Goal: Information Seeking & Learning: Learn about a topic

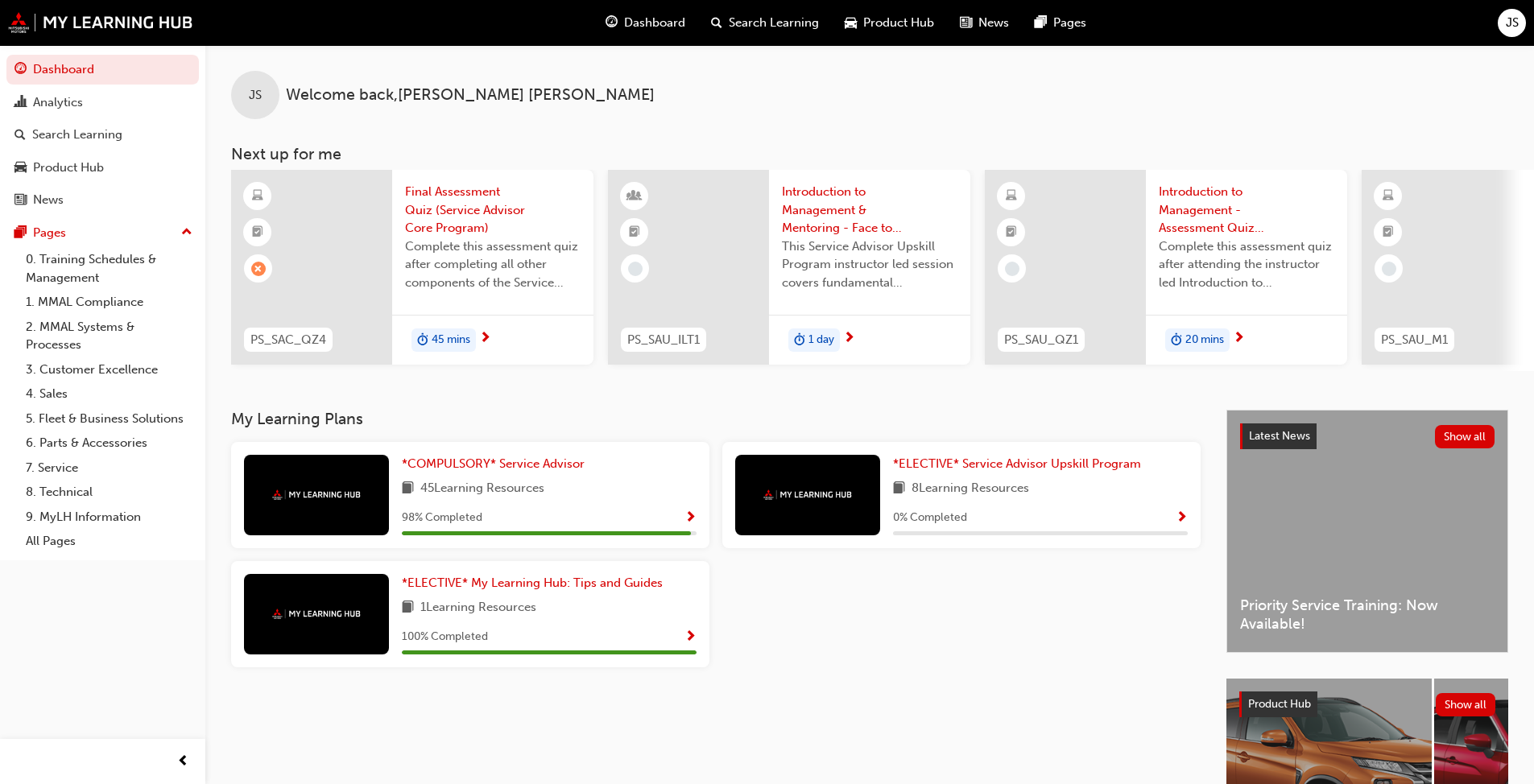
click at [473, 227] on span "Final Assessment Quiz (Service Advisor Core Program)" at bounding box center [492, 210] width 175 height 55
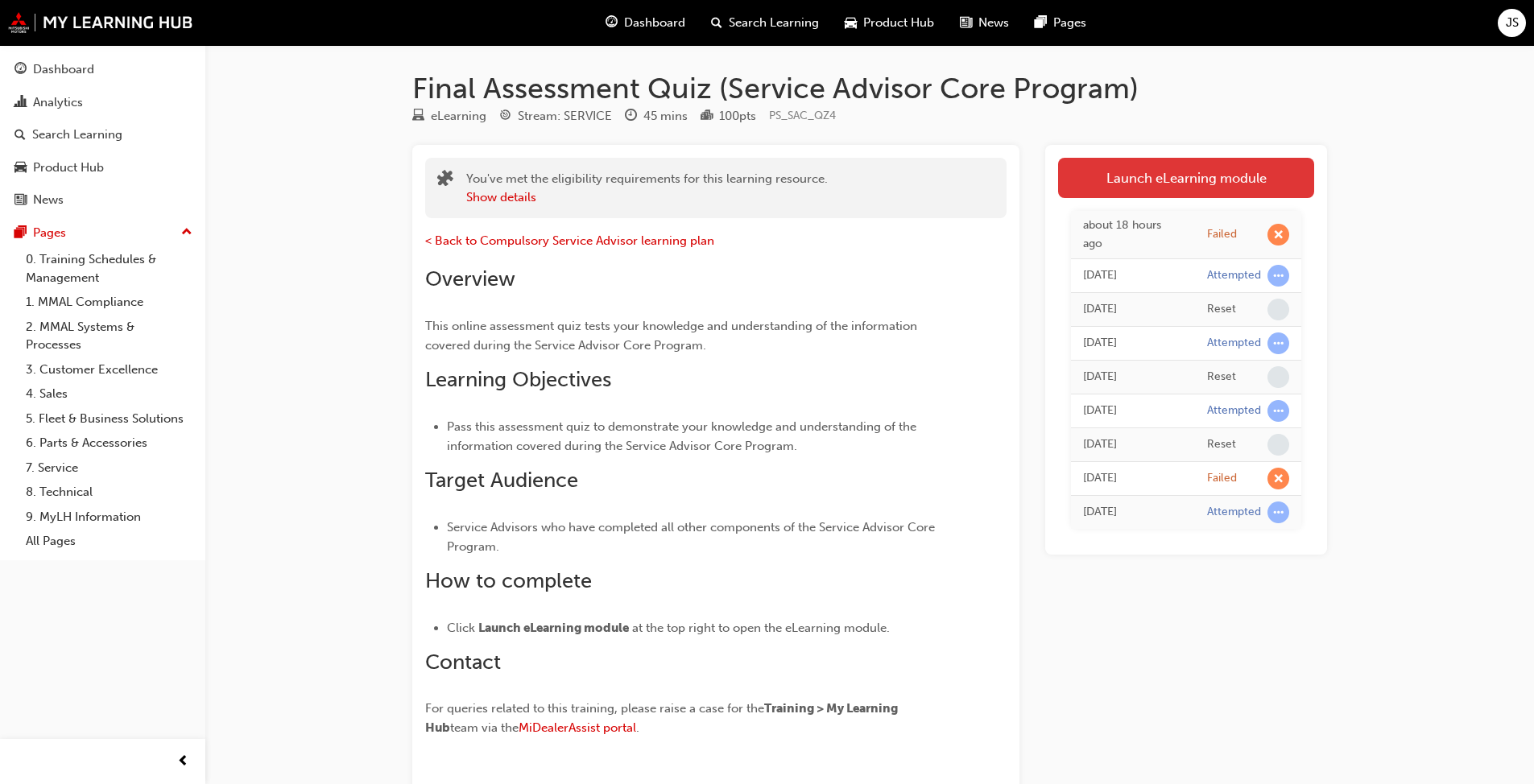
click at [804, 180] on link "Launch eLearning module" at bounding box center [1186, 178] width 256 height 40
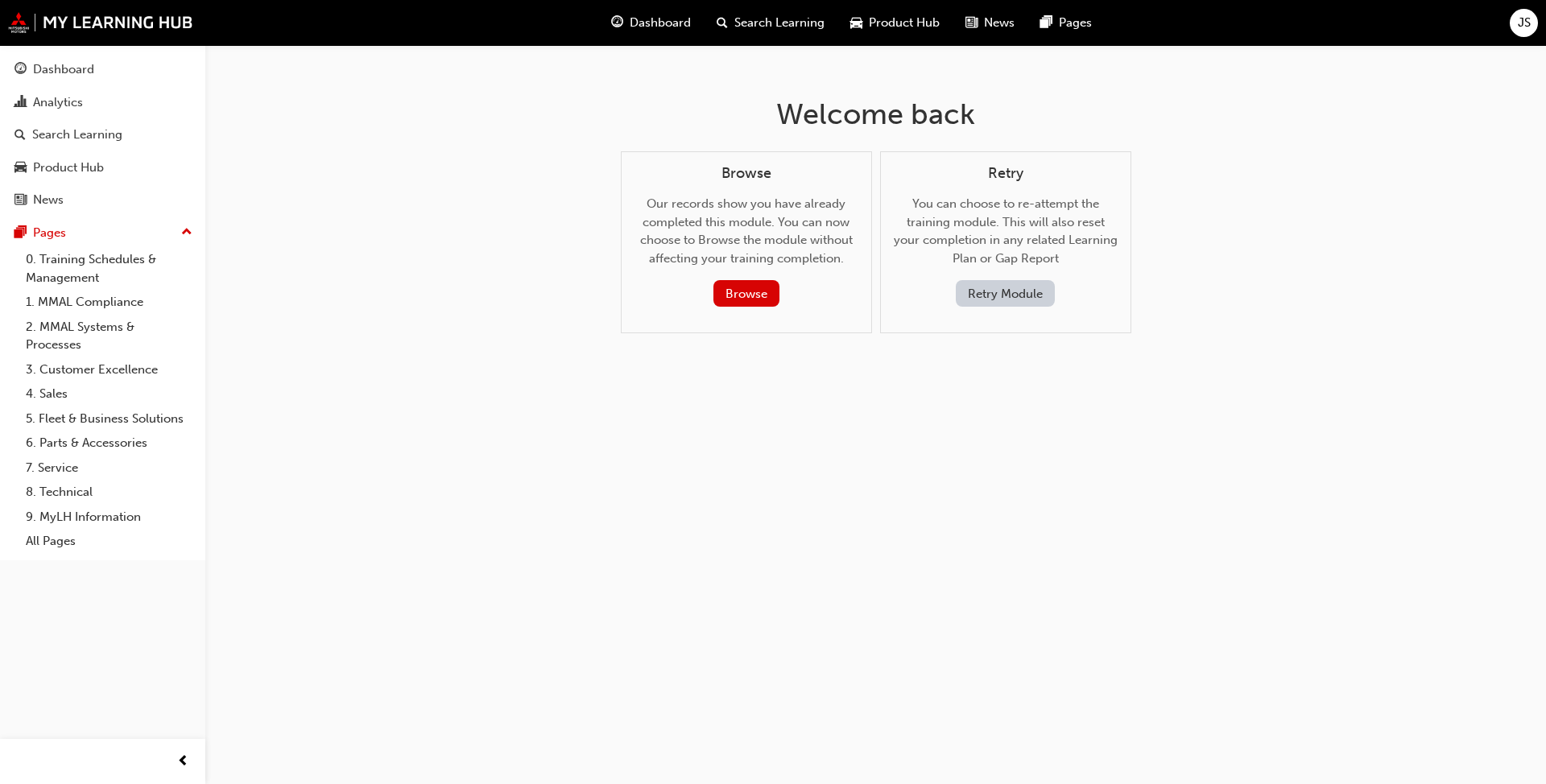
click at [804, 299] on button "Retry Module" at bounding box center [1005, 293] width 99 height 27
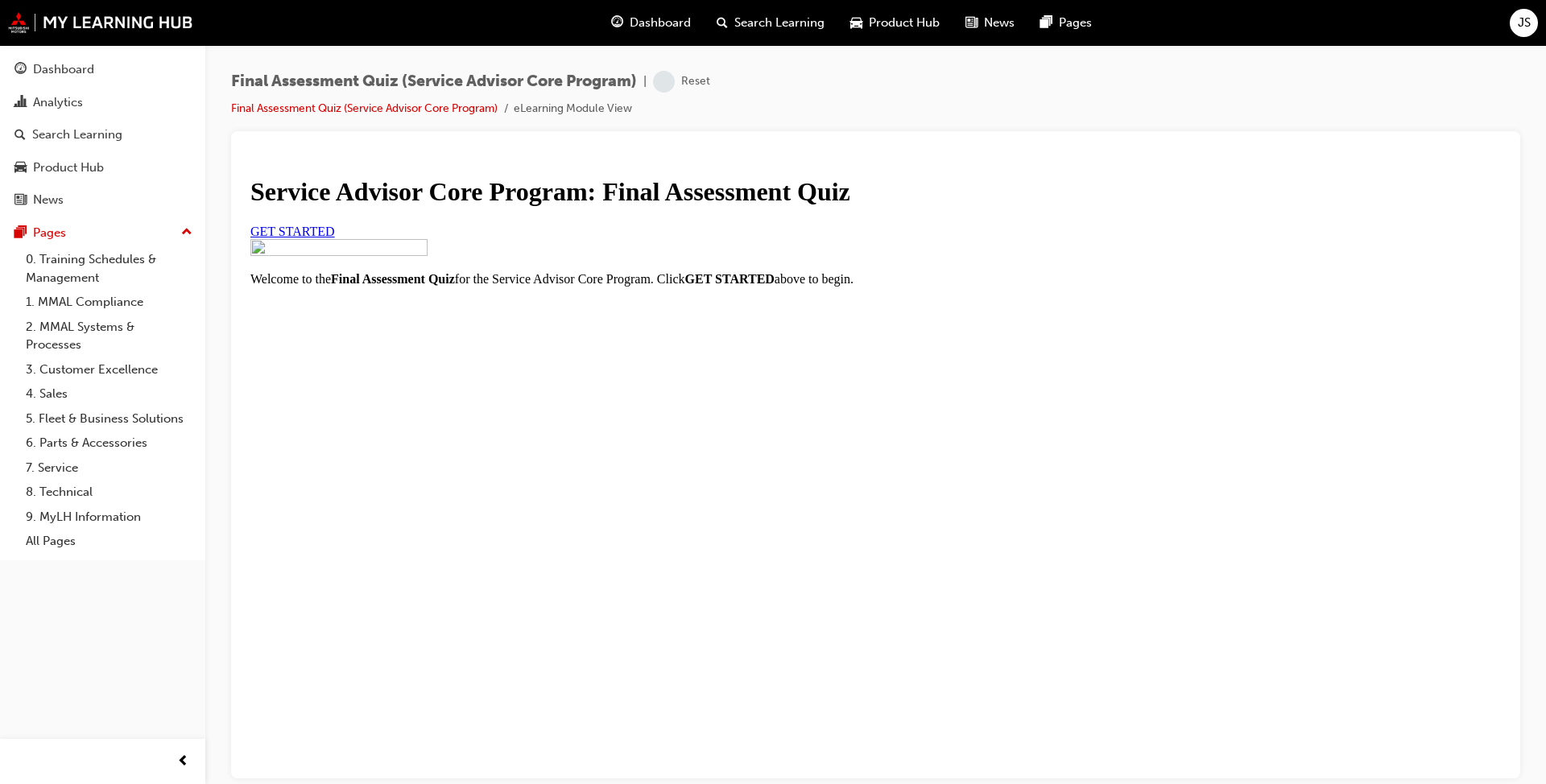
click at [335, 238] on link "GET STARTED" at bounding box center [293, 230] width 85 height 13
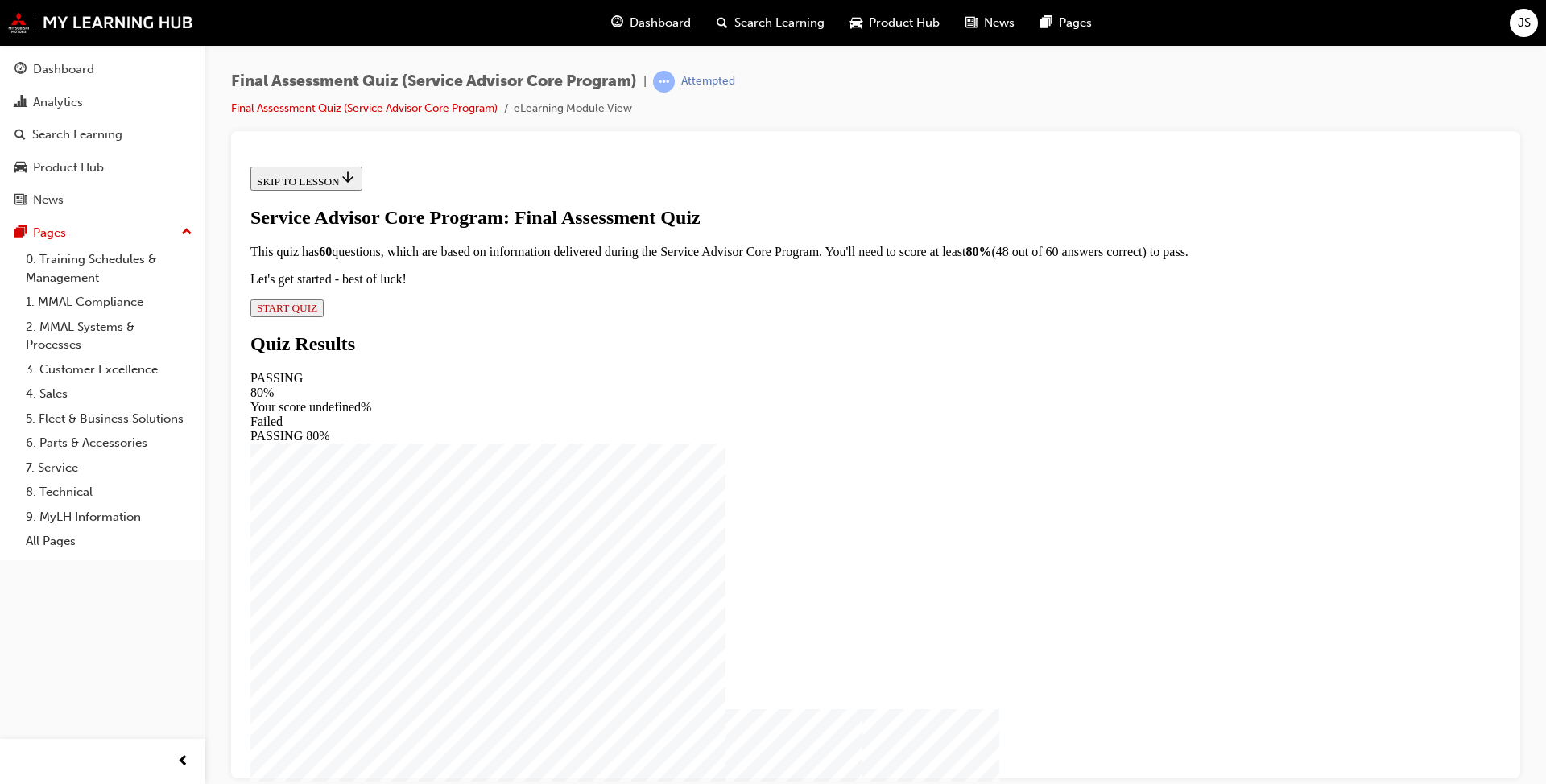
scroll to position [2, 0]
click at [318, 313] on span "START QUIZ" at bounding box center [287, 307] width 61 height 12
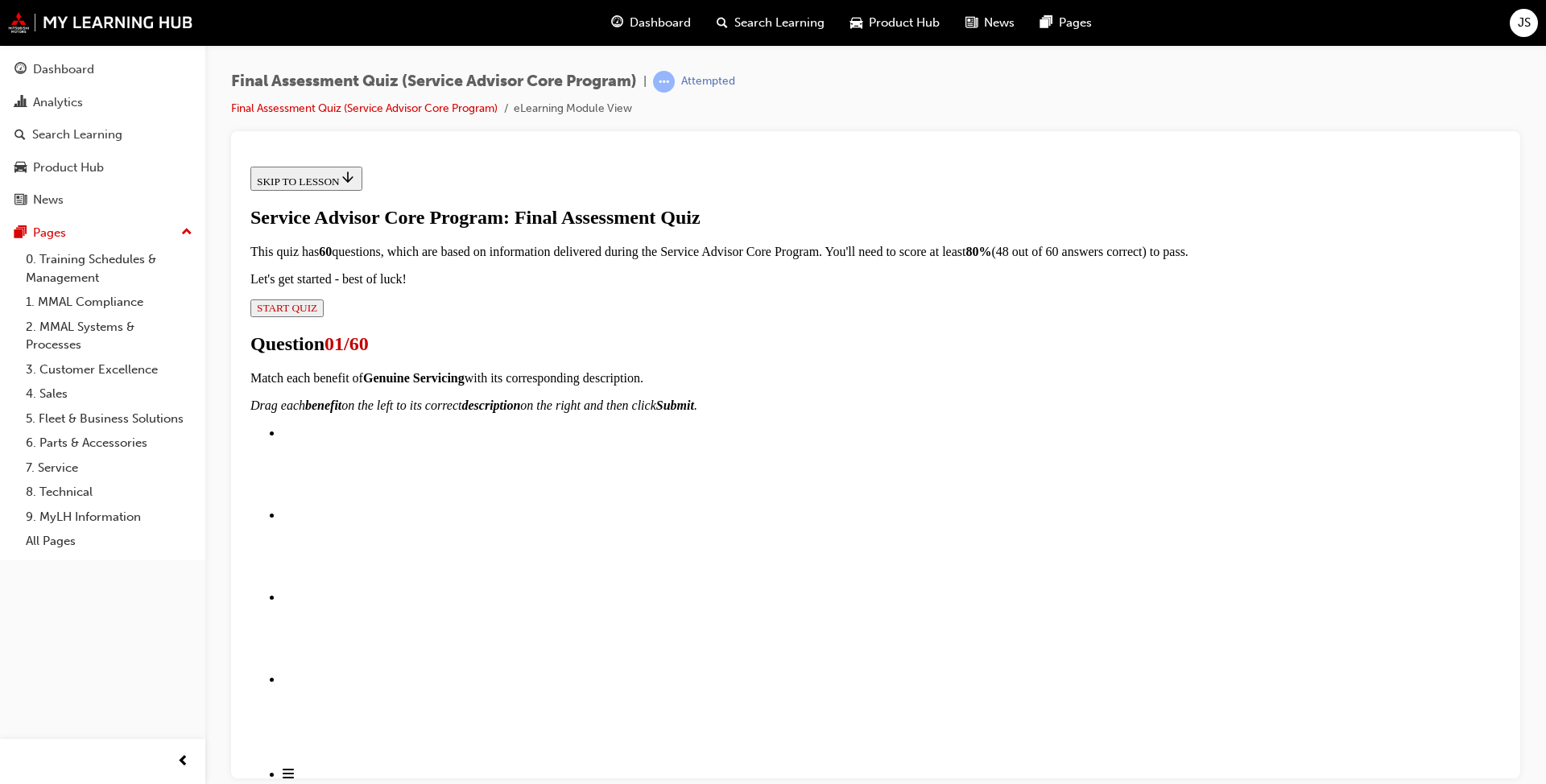
scroll to position [243, 0]
drag, startPoint x: 705, startPoint y: 557, endPoint x: 971, endPoint y: 360, distance: 331.0
click at [804, 602] on div "Capped Price Serving (CPS)" at bounding box center [1178, 769] width 1218 height 14
drag, startPoint x: 733, startPoint y: 659, endPoint x: 1022, endPoint y: 453, distance: 354.9
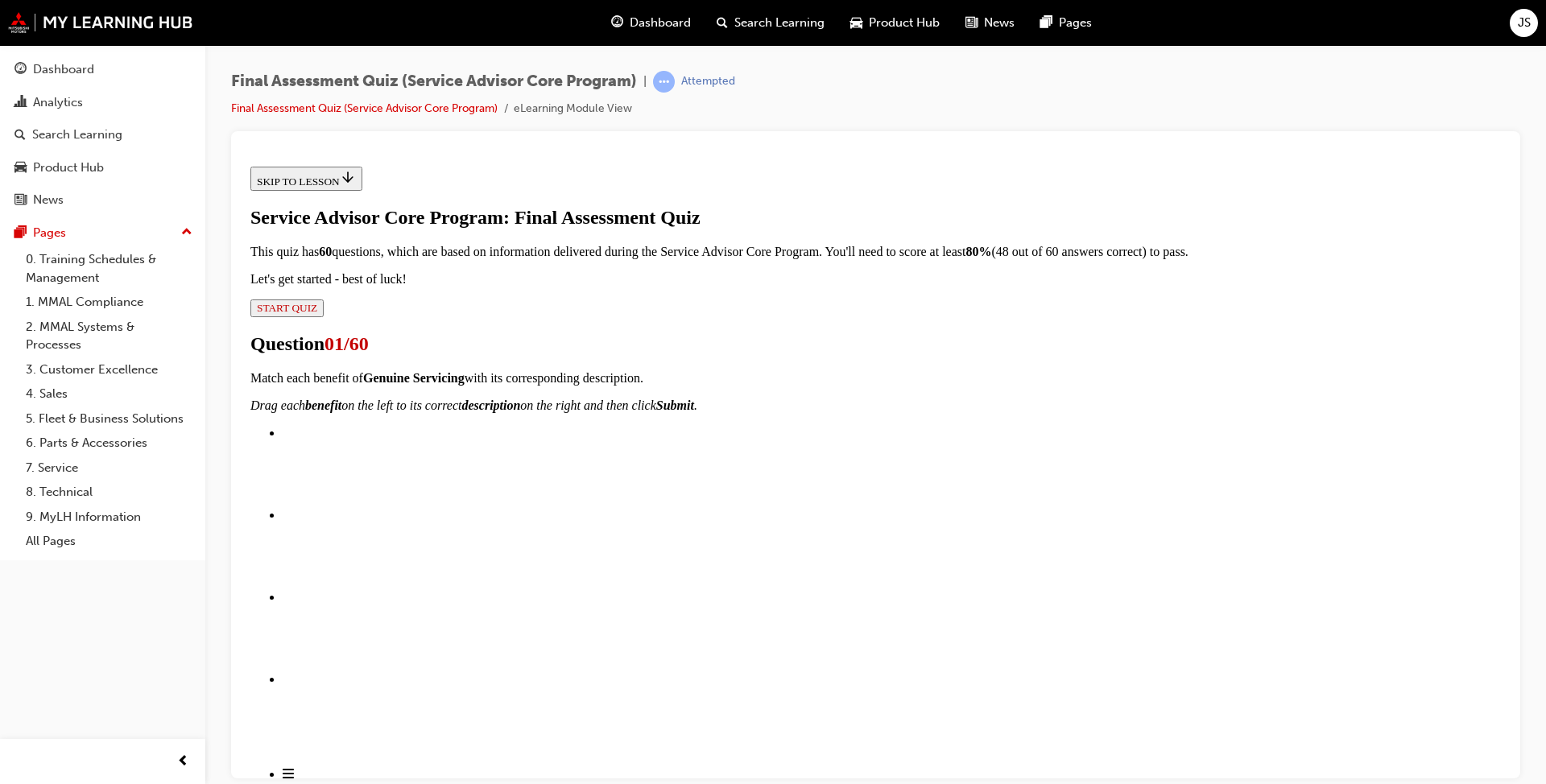
drag, startPoint x: 691, startPoint y: 567, endPoint x: 1000, endPoint y: 570, distance: 309.0
drag, startPoint x: 753, startPoint y: 657, endPoint x: 1021, endPoint y: 653, distance: 268.0
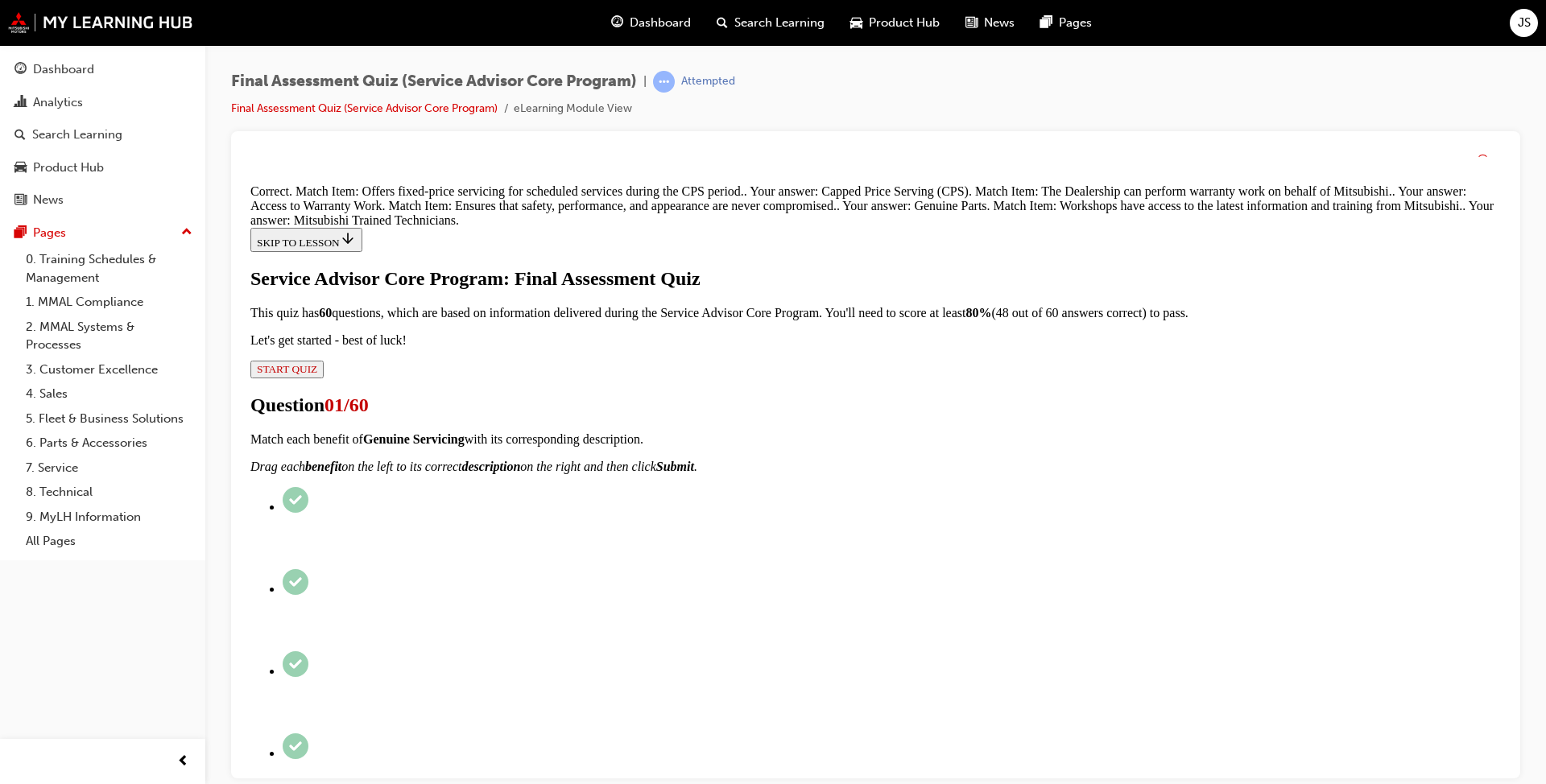
scroll to position [432, 0]
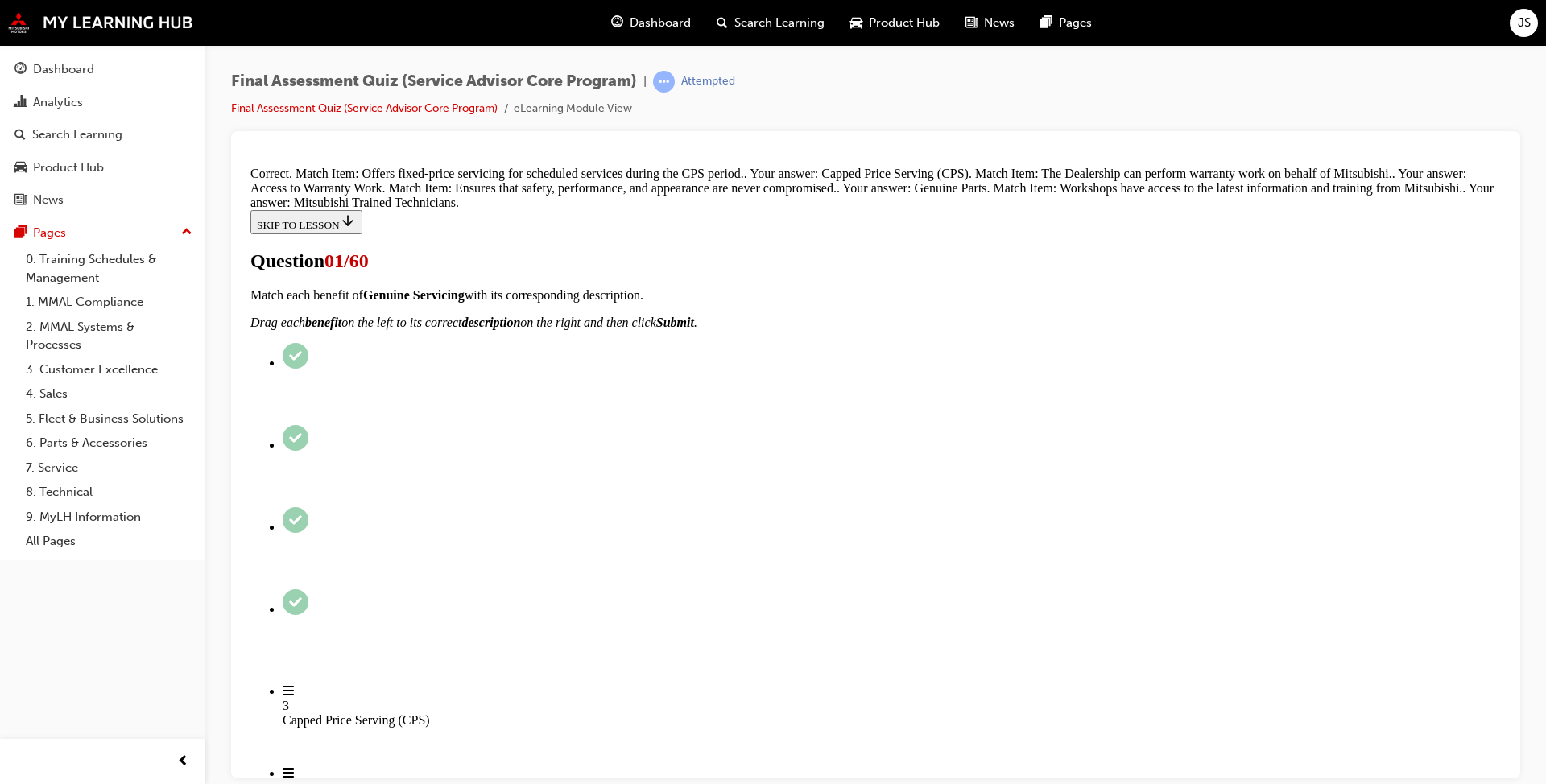
radio input "true"
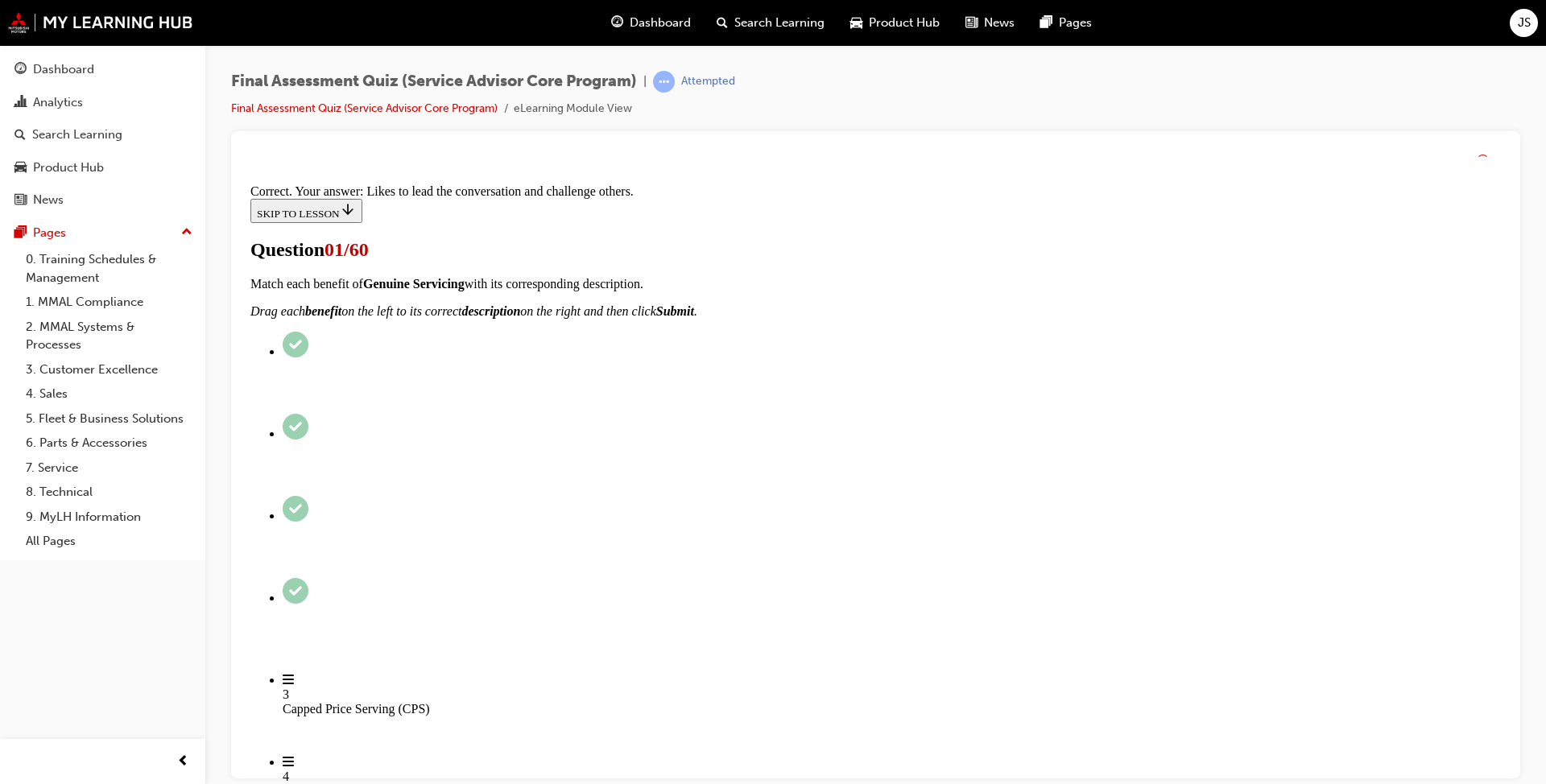
scroll to position [192, 0]
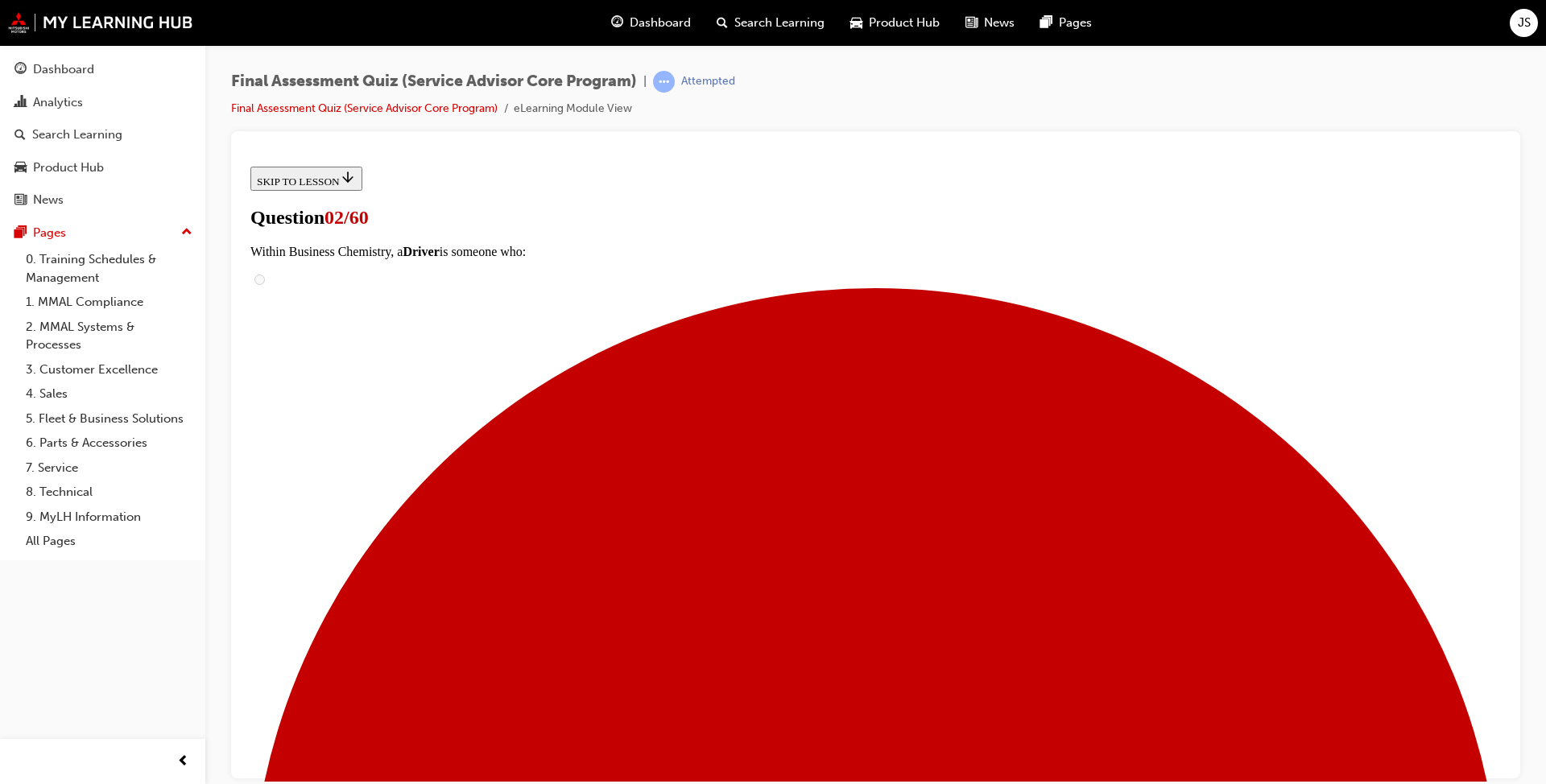
scroll to position [131, 0]
radio input "true"
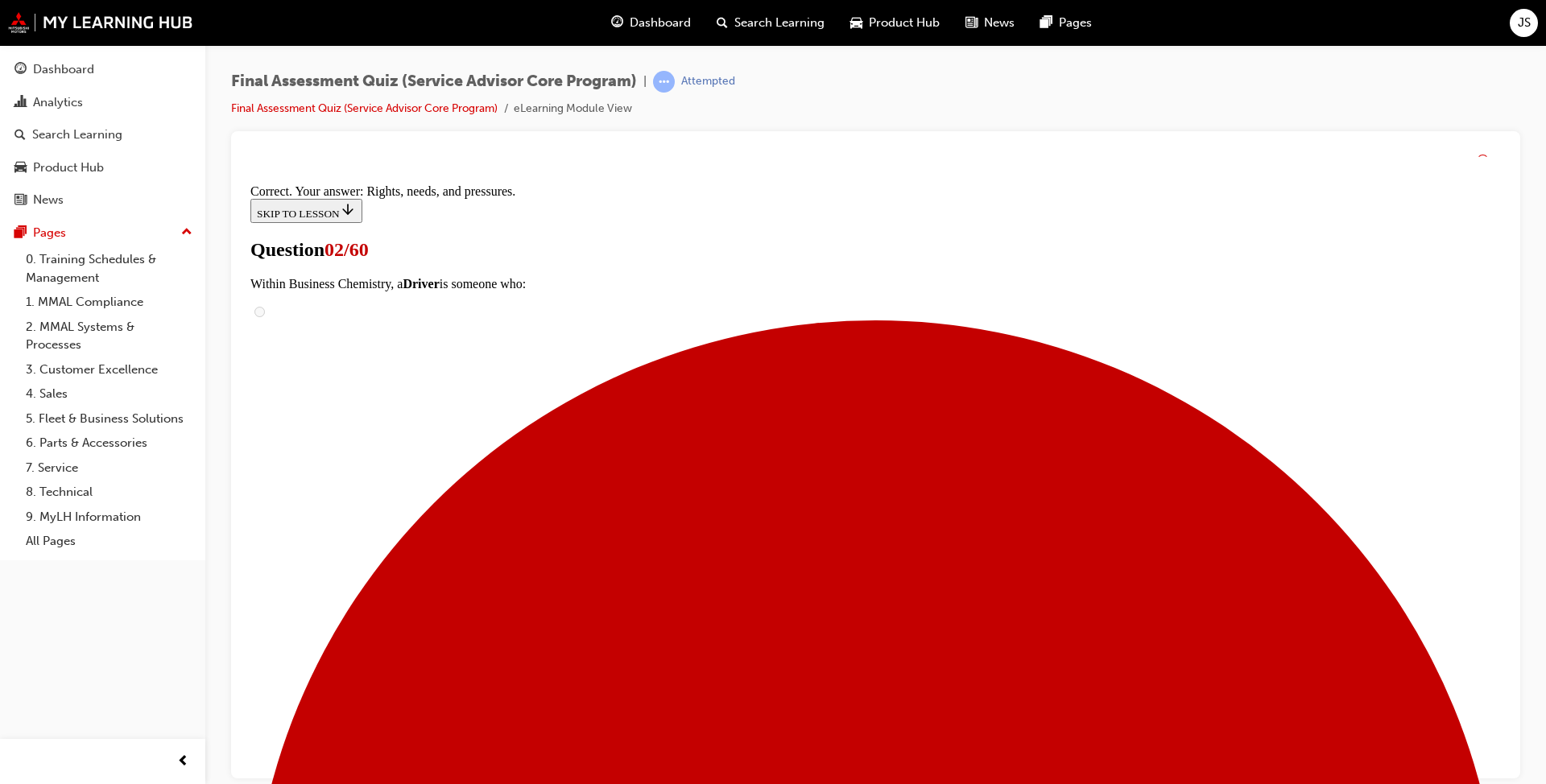
scroll to position [192, 0]
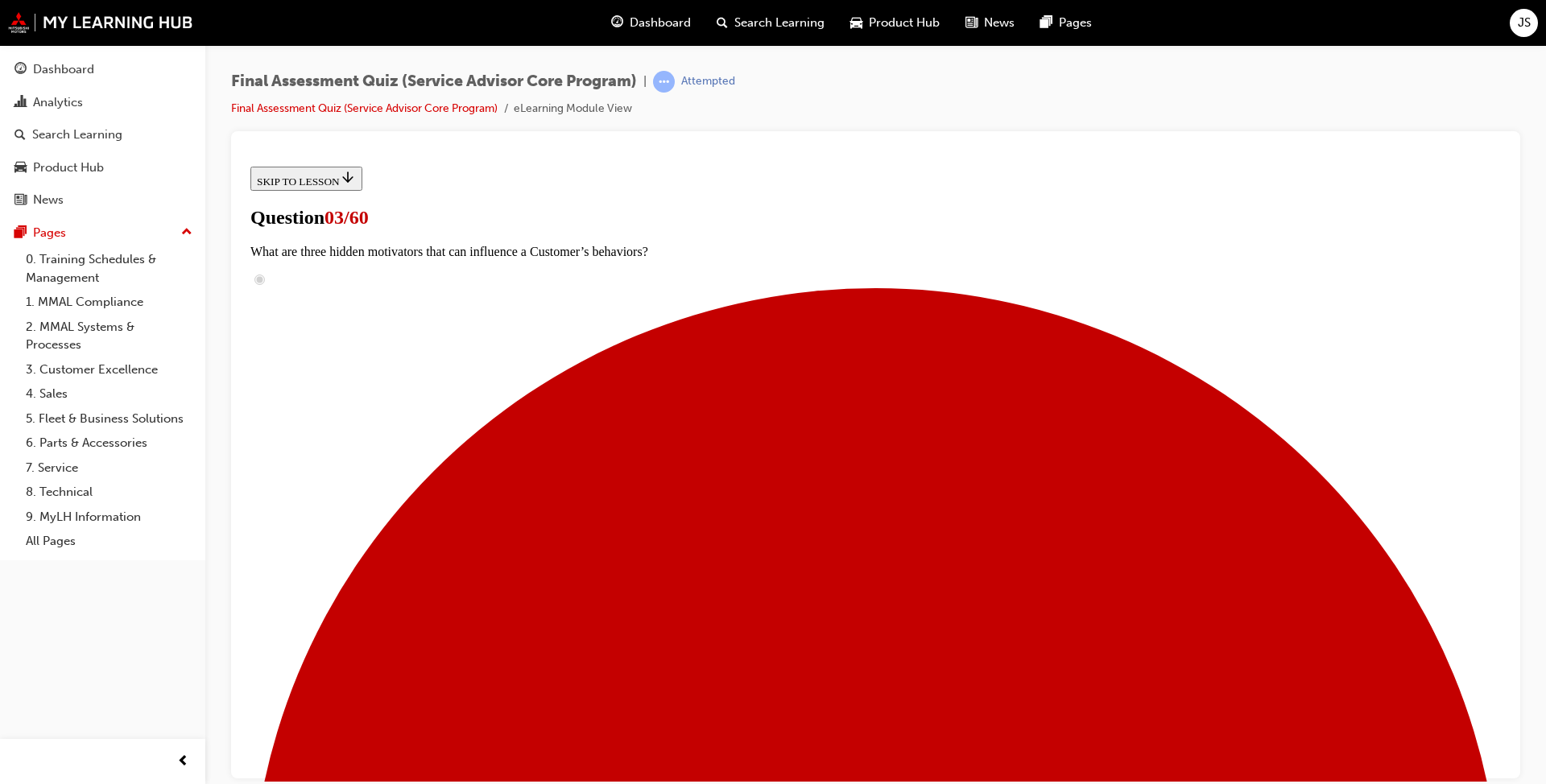
scroll to position [161, 0]
radio input "true"
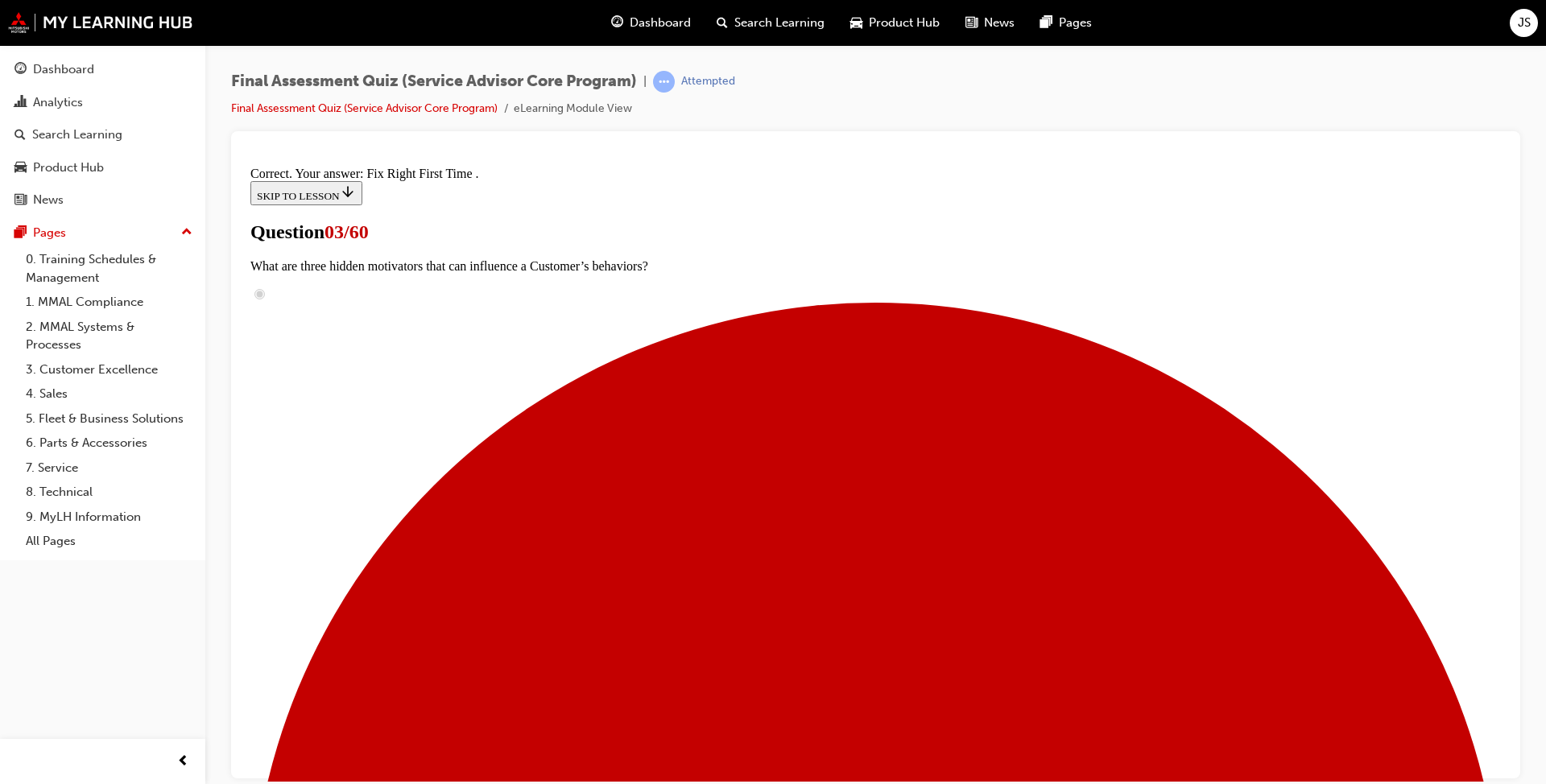
scroll to position [257, 0]
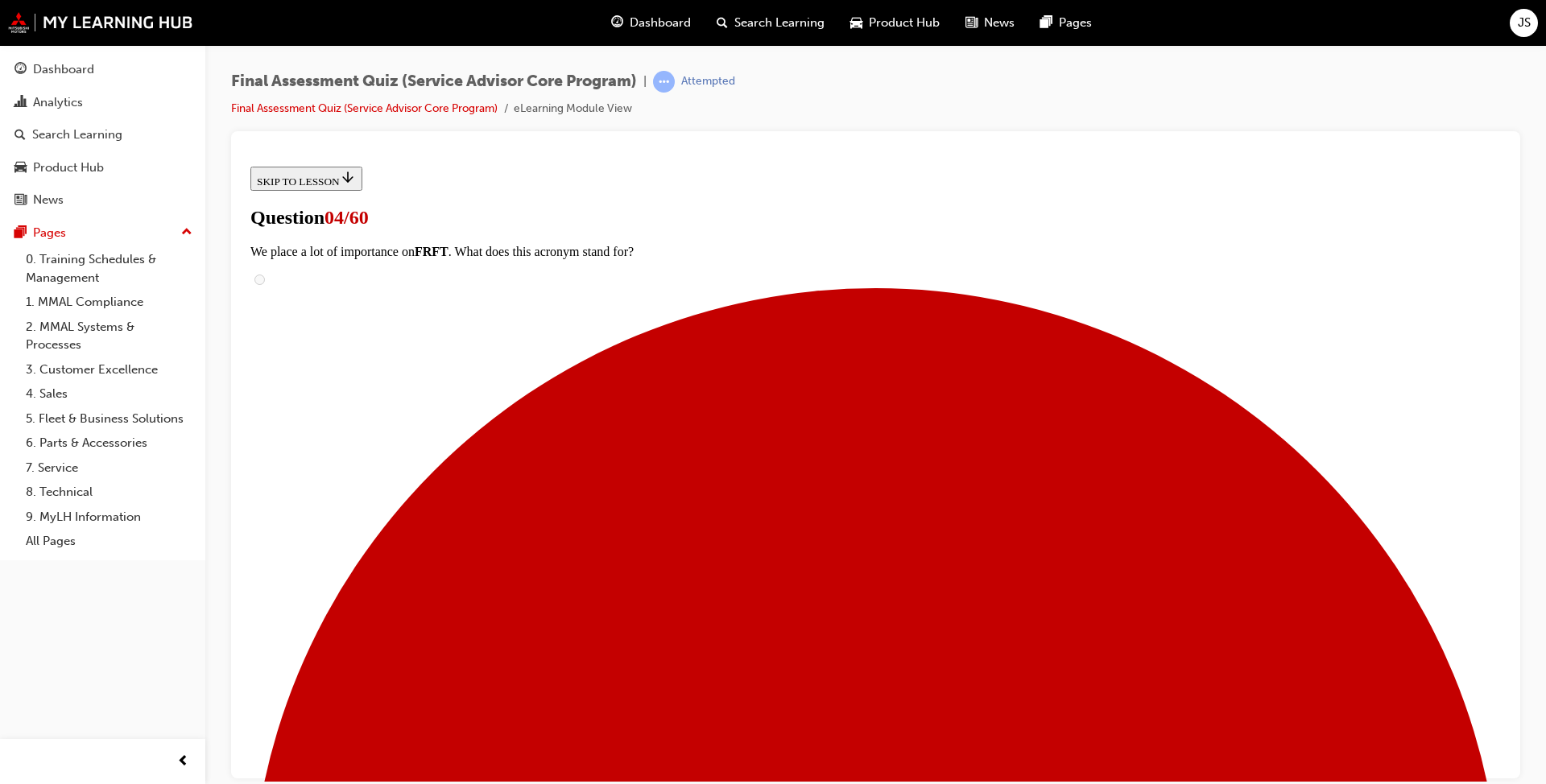
scroll to position [161, 0]
radio input "true"
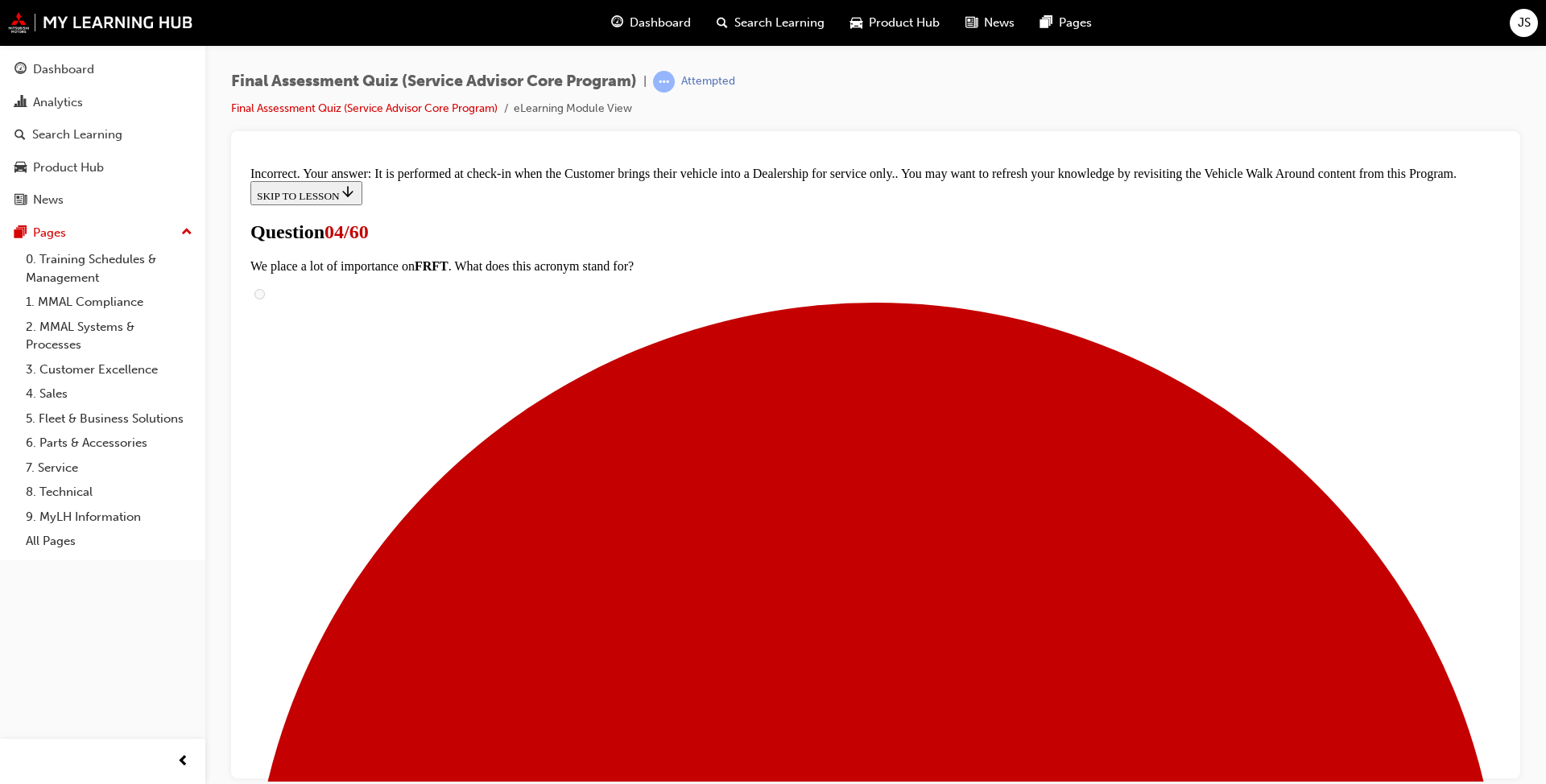
scroll to position [356, 0]
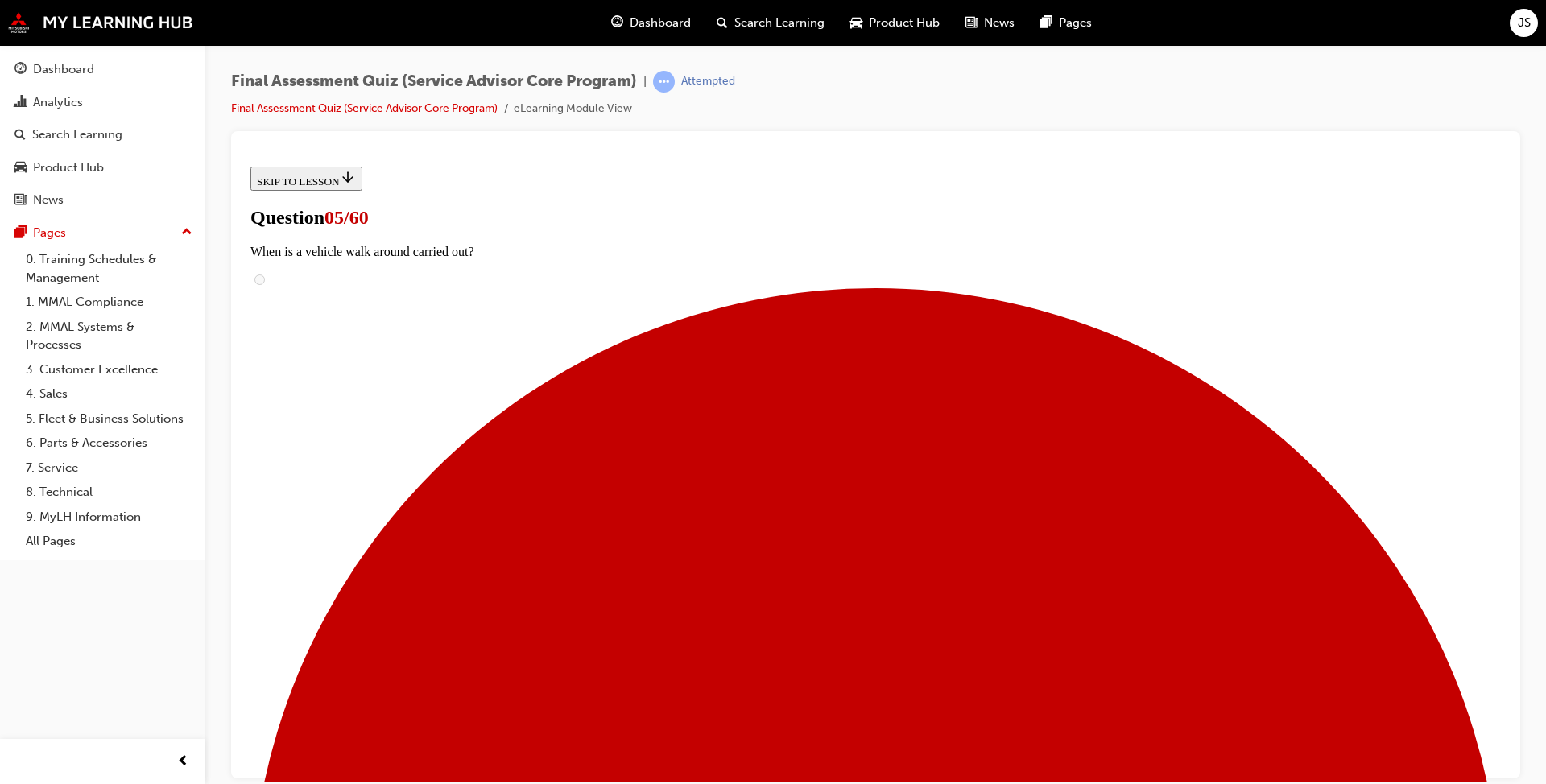
scroll to position [161, 0]
checkbox input "true"
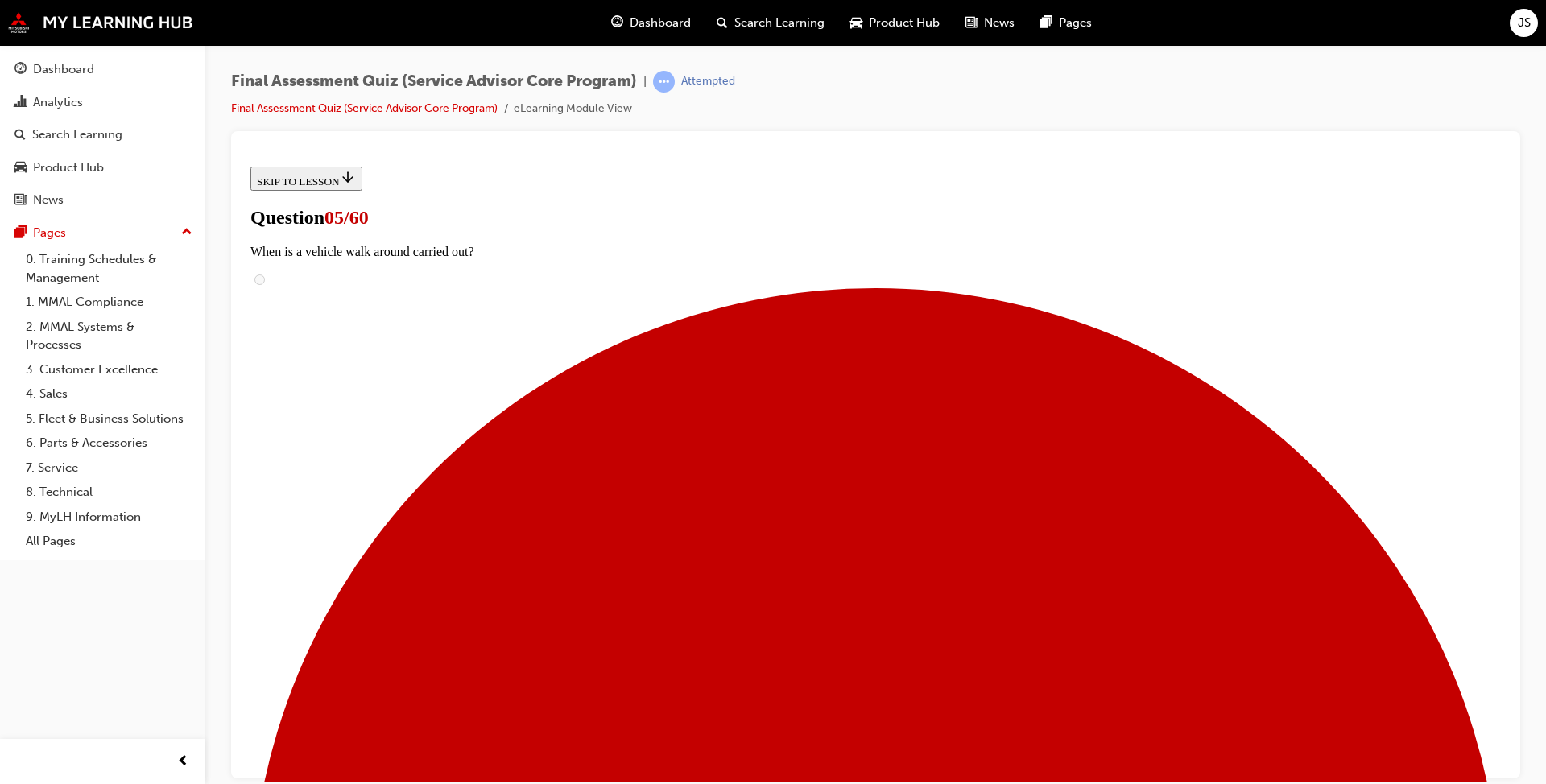
checkbox input "true"
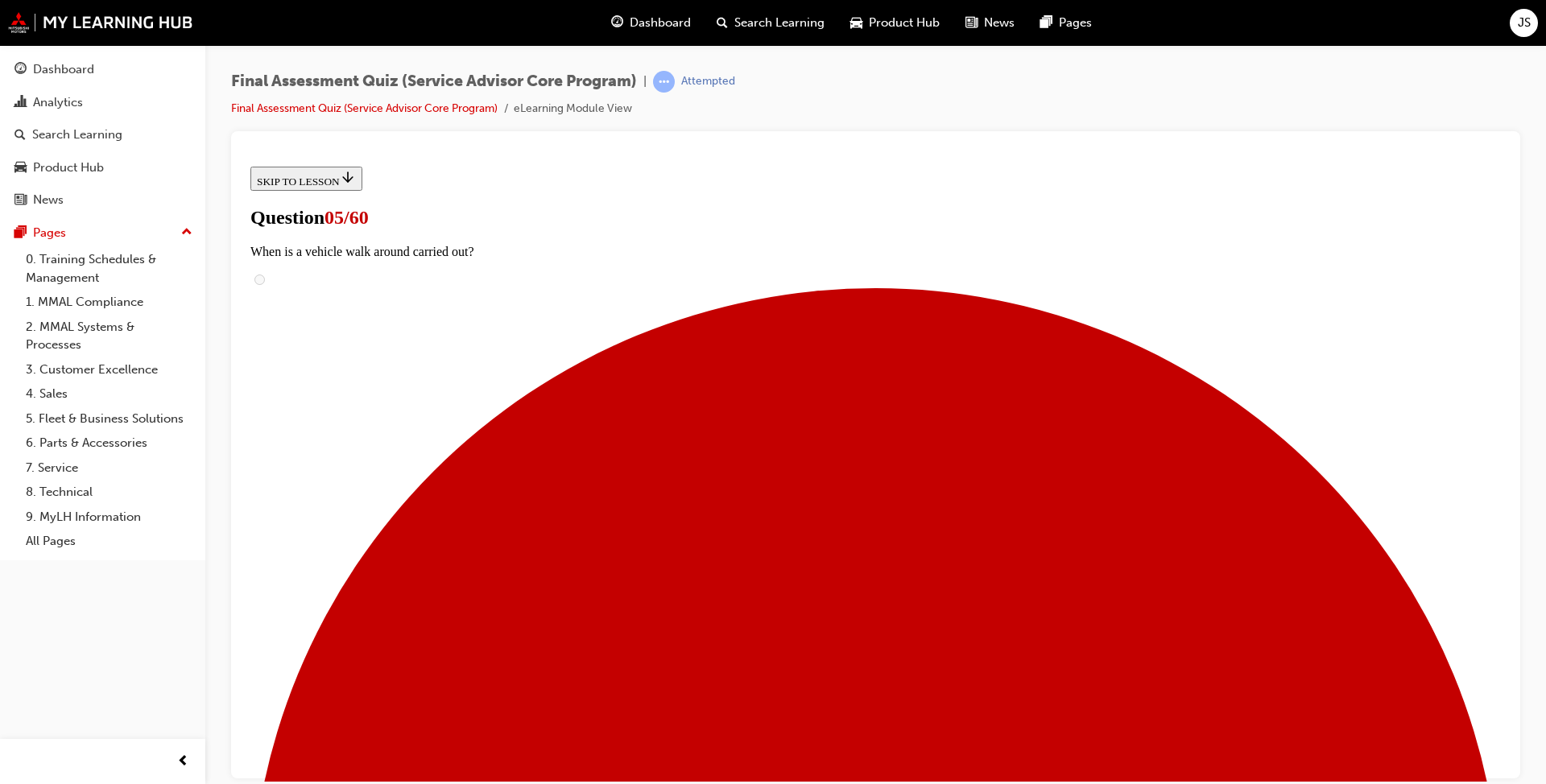
checkbox input "true"
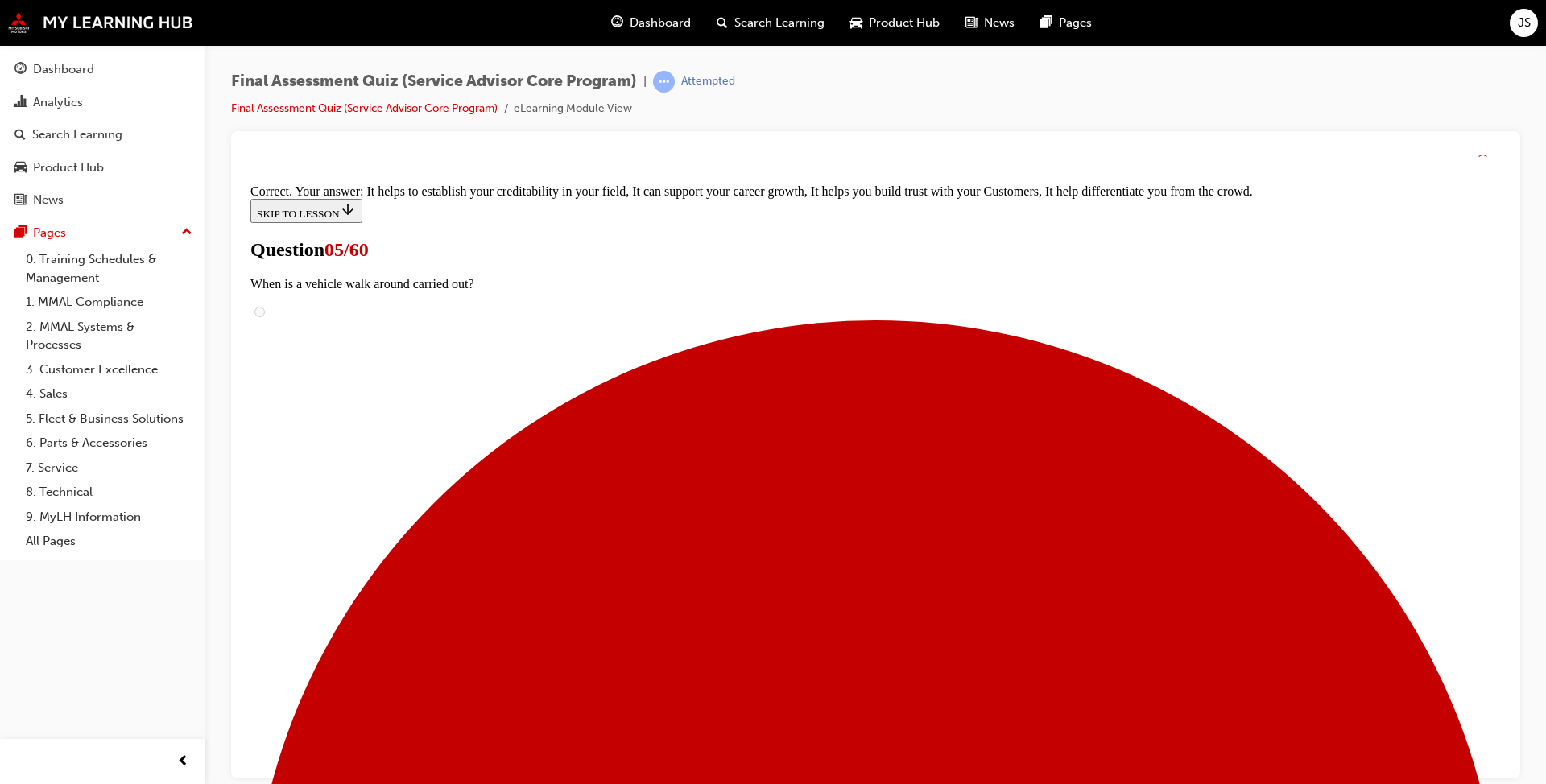
scroll to position [247, 0]
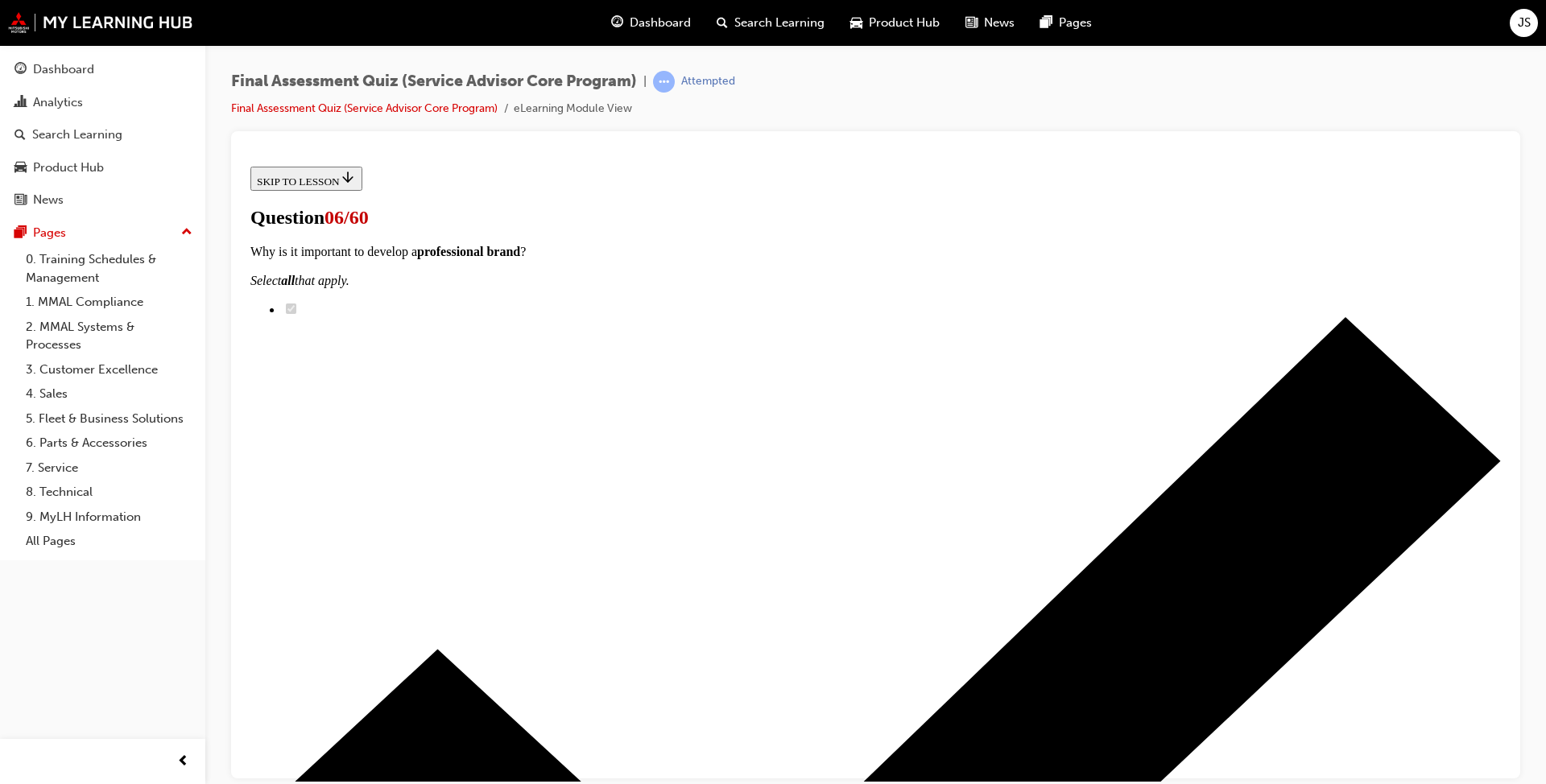
scroll to position [242, 0]
drag, startPoint x: 724, startPoint y: 446, endPoint x: 1008, endPoint y: 366, distance: 295.1
drag, startPoint x: 717, startPoint y: 437, endPoint x: 1035, endPoint y: 439, distance: 318.0
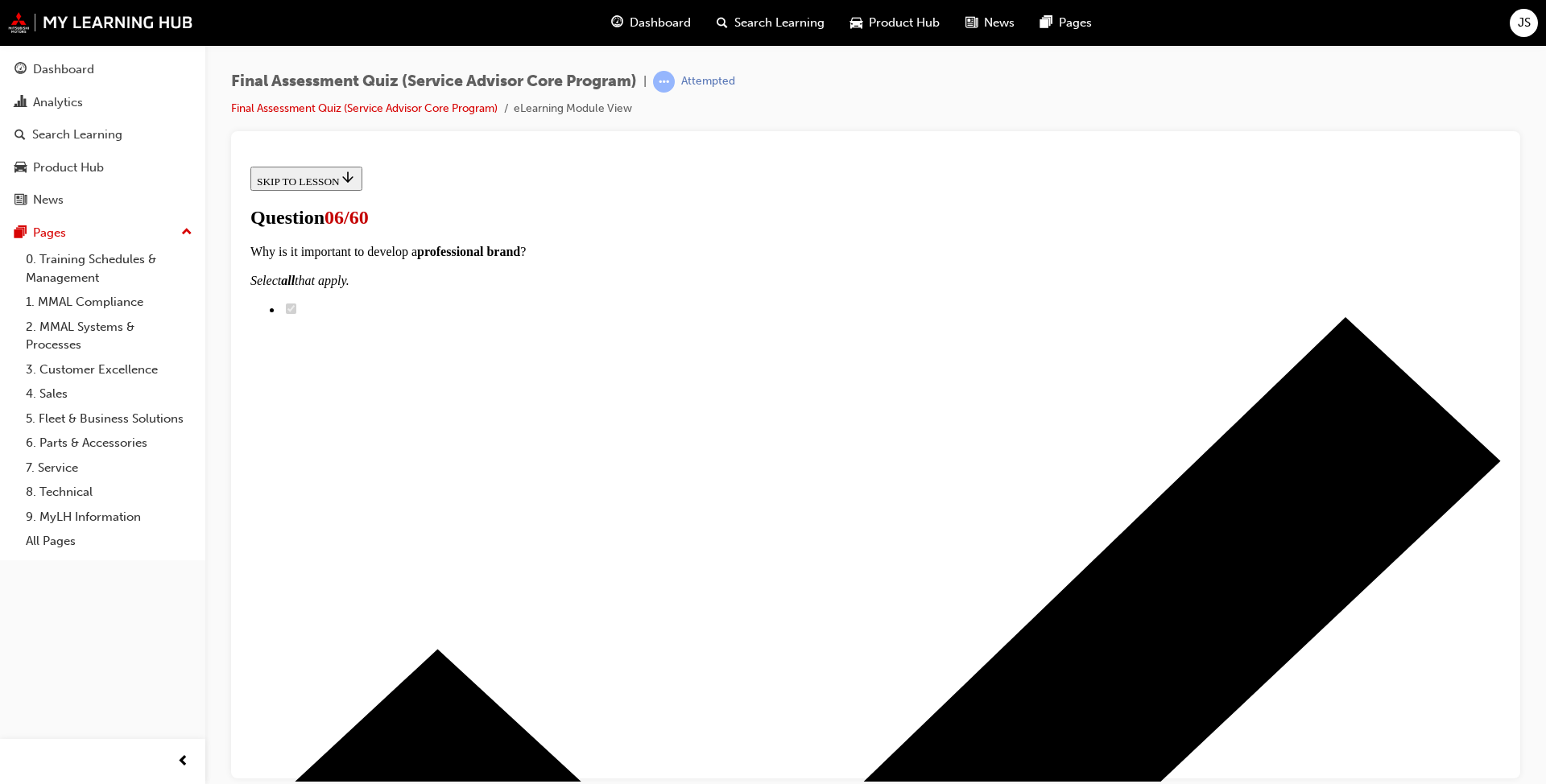
drag, startPoint x: 750, startPoint y: 509, endPoint x: 1045, endPoint y: 515, distance: 295.1
drag, startPoint x: 769, startPoint y: 579, endPoint x: 1055, endPoint y: 586, distance: 286.1
drag, startPoint x: 776, startPoint y: 684, endPoint x: 1044, endPoint y: 673, distance: 268.2
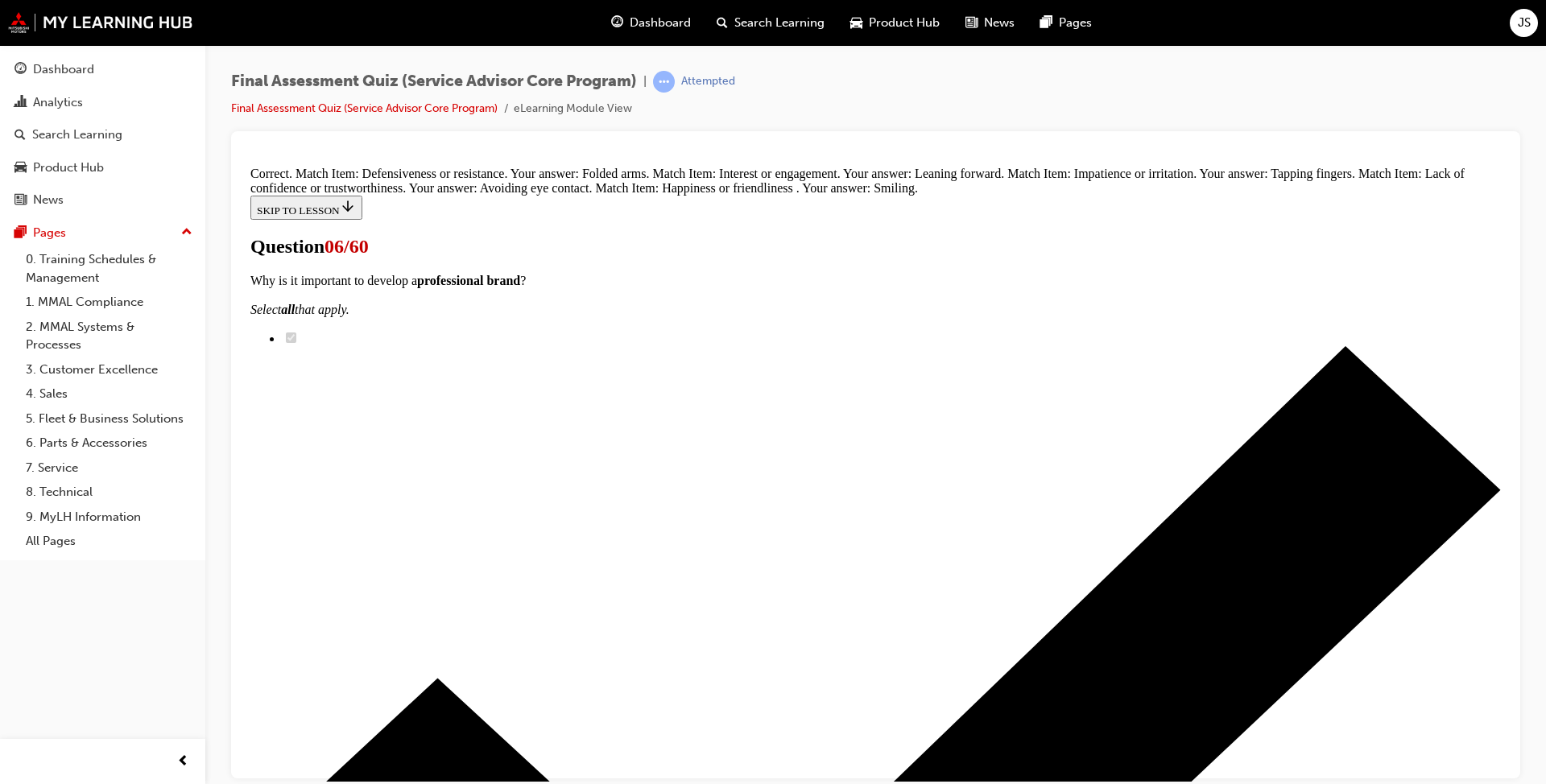
scroll to position [445, 0]
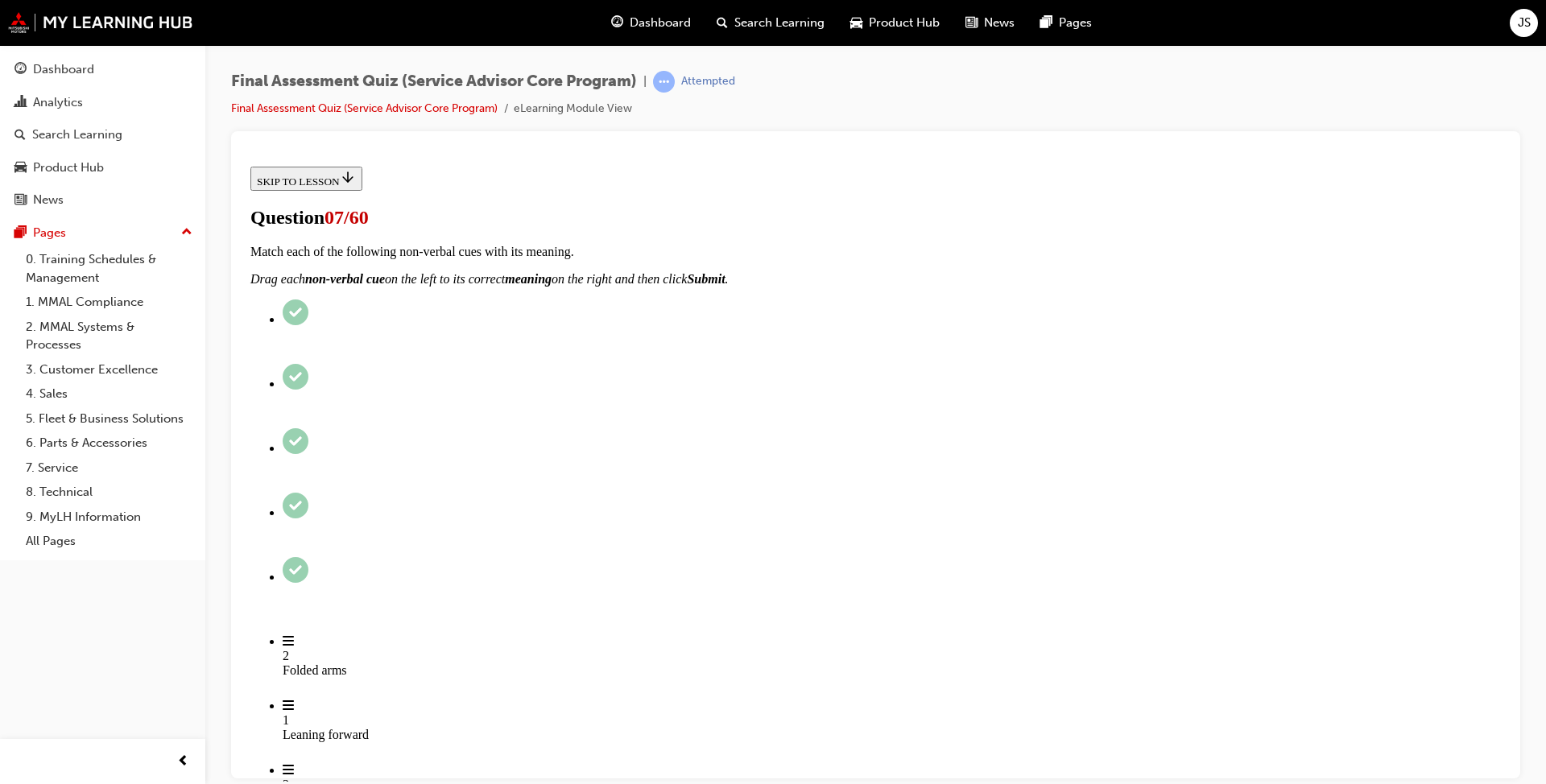
scroll to position [322, 0]
checkbox input "true"
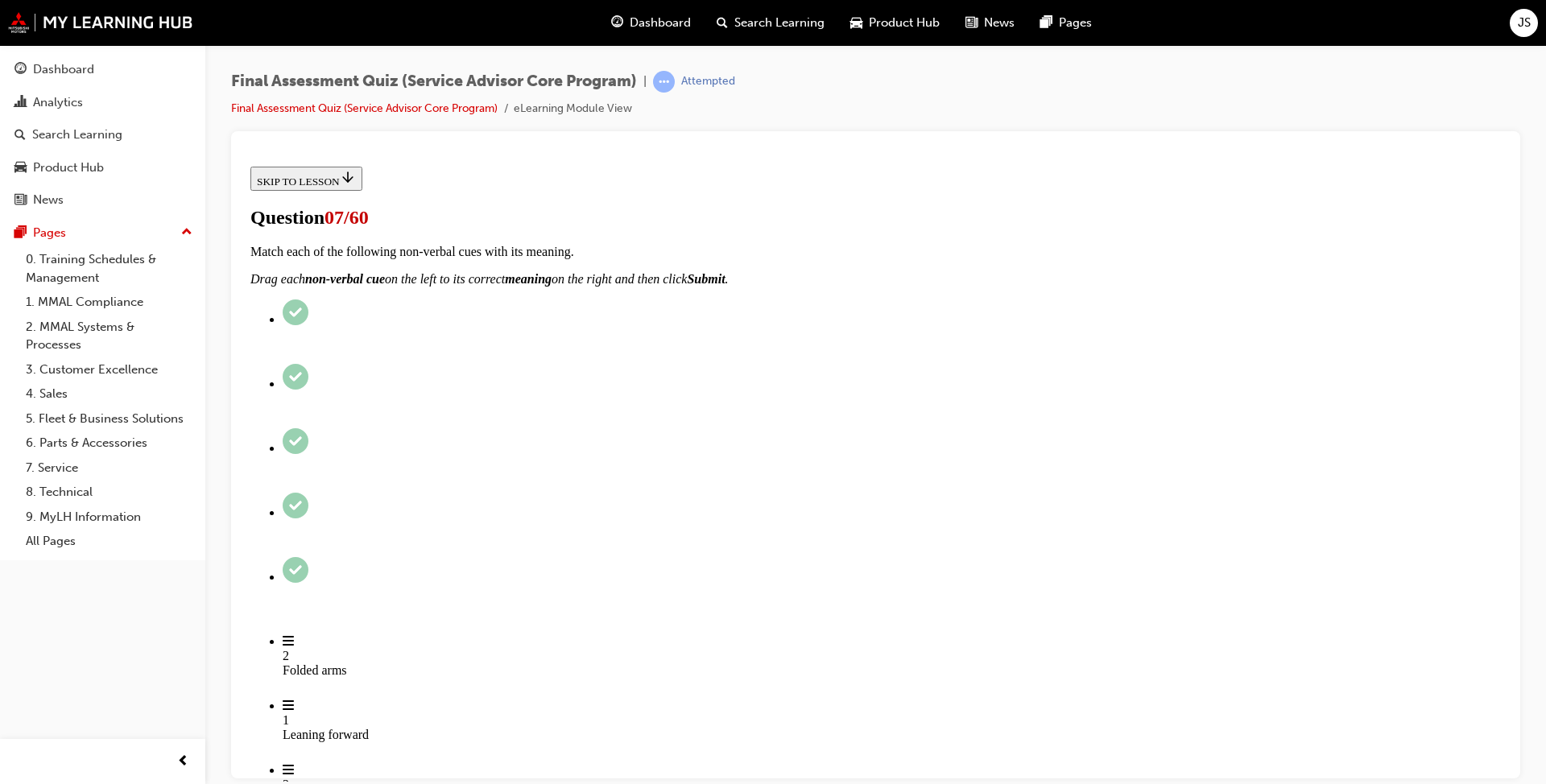
checkbox input "true"
